Goal: Task Accomplishment & Management: Use online tool/utility

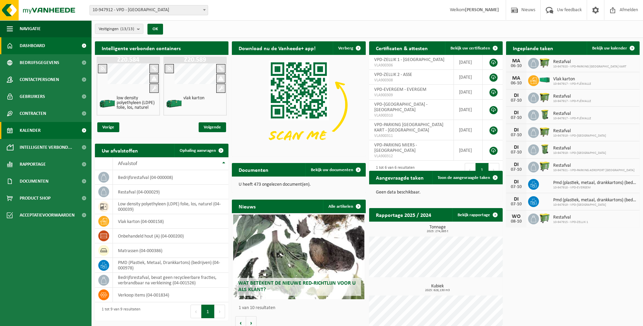
click at [28, 129] on span "Kalender" at bounding box center [30, 130] width 21 height 17
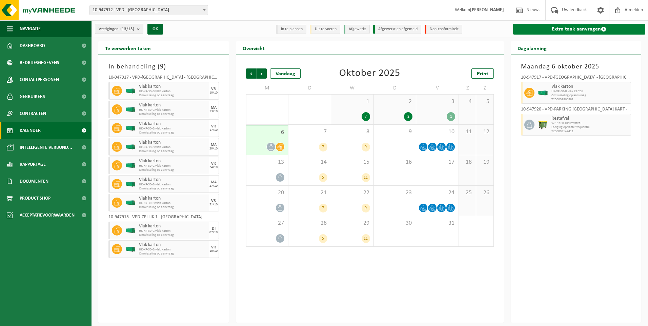
click at [589, 29] on link "Extra taak aanvragen" at bounding box center [579, 29] width 132 height 11
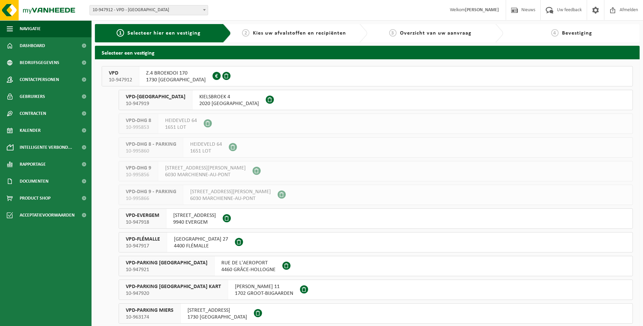
click at [155, 97] on span "VPD-ANTWERPEN" at bounding box center [156, 96] width 60 height 7
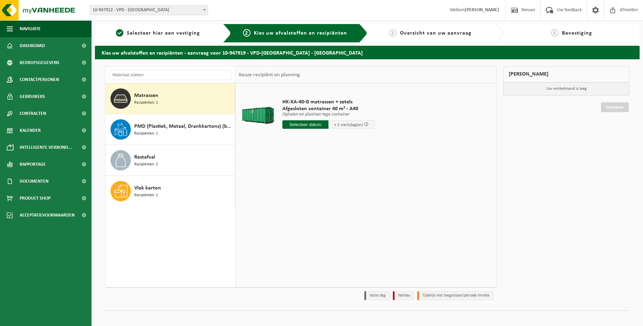
click at [143, 96] on span "Matrassen" at bounding box center [146, 95] width 24 height 8
click at [311, 125] on input "text" at bounding box center [305, 124] width 46 height 8
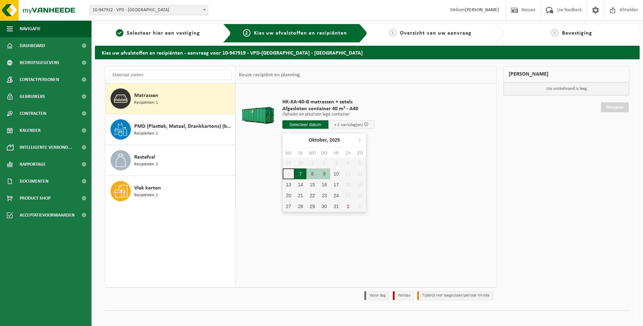
click at [299, 174] on div "7" at bounding box center [300, 173] width 12 height 11
type input "Van 2025-10-07"
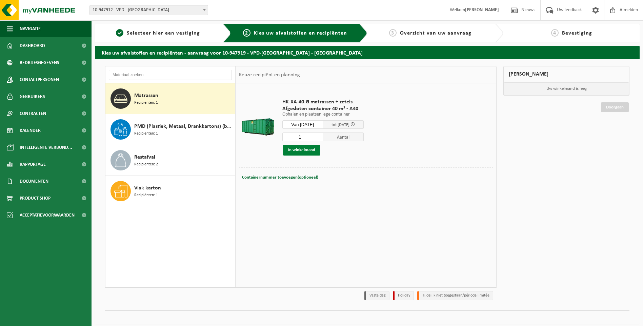
click at [306, 149] on button "In winkelmand" at bounding box center [301, 150] width 37 height 11
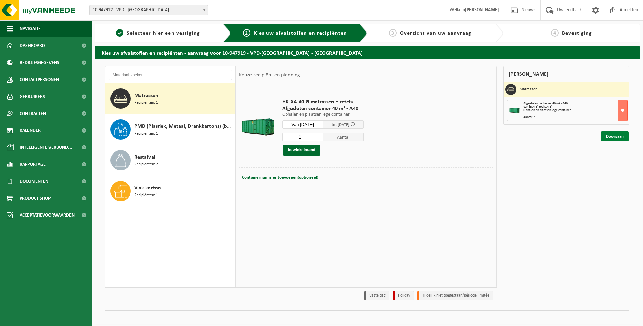
click at [614, 133] on link "Doorgaan" at bounding box center [615, 136] width 28 height 10
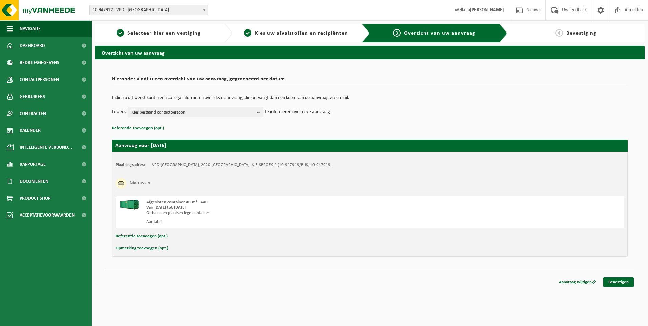
click at [258, 111] on b "button" at bounding box center [260, 111] width 6 height 9
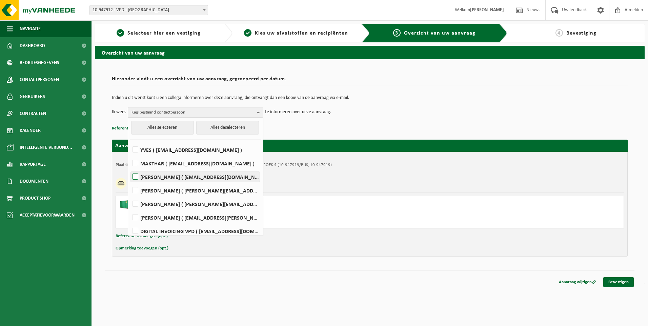
click at [196, 176] on label "ROMAIN ( romain@vpd.eu )" at bounding box center [195, 177] width 129 height 10
click at [130, 168] on input "ROMAIN ( romain@vpd.eu )" at bounding box center [129, 168] width 0 height 0
checkbox input "true"
click at [611, 281] on link "Bevestigen" at bounding box center [618, 282] width 30 height 10
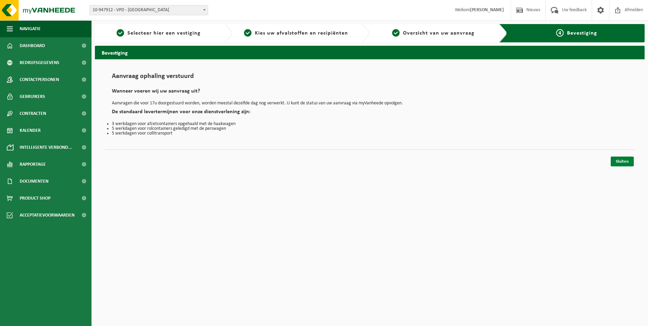
click at [624, 159] on link "Sluiten" at bounding box center [621, 161] width 23 height 10
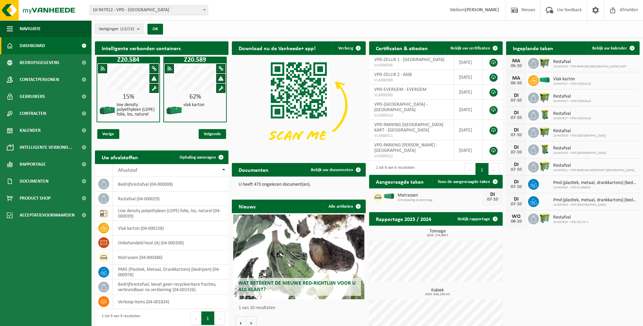
click at [48, 47] on link "Dashboard" at bounding box center [45, 45] width 91 height 17
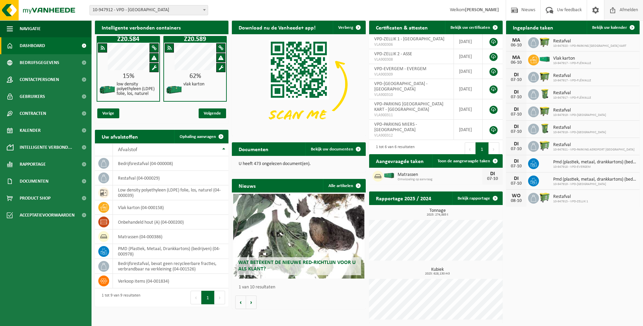
click at [627, 10] on span "Afmelden" at bounding box center [629, 10] width 22 height 20
